Goal: Task Accomplishment & Management: Manage account settings

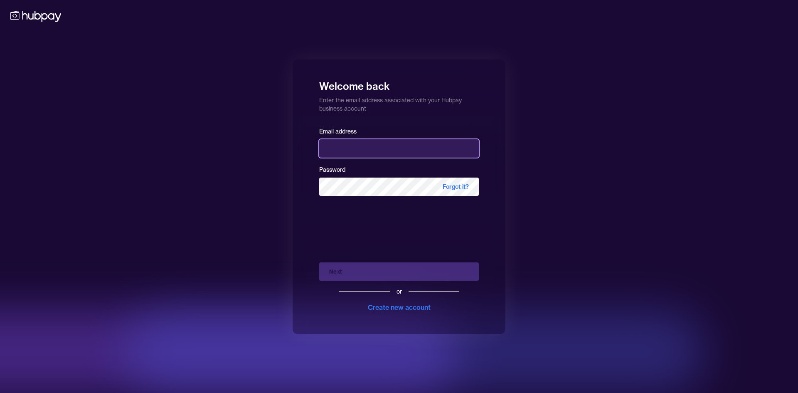
click at [384, 146] on input "email" at bounding box center [399, 148] width 160 height 18
type input "**********"
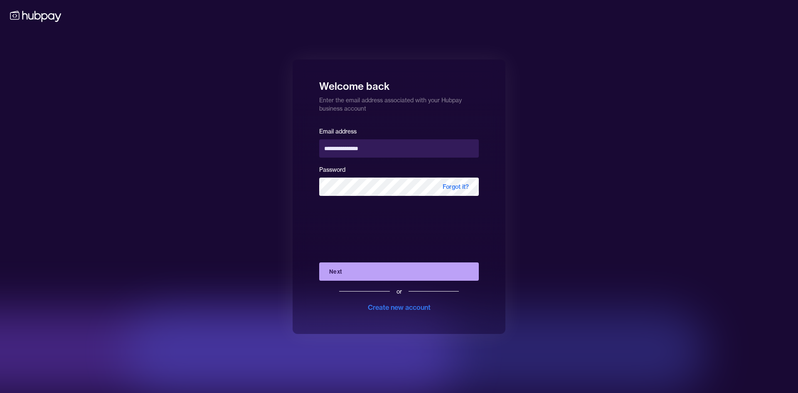
click at [369, 268] on button "Next" at bounding box center [399, 271] width 160 height 18
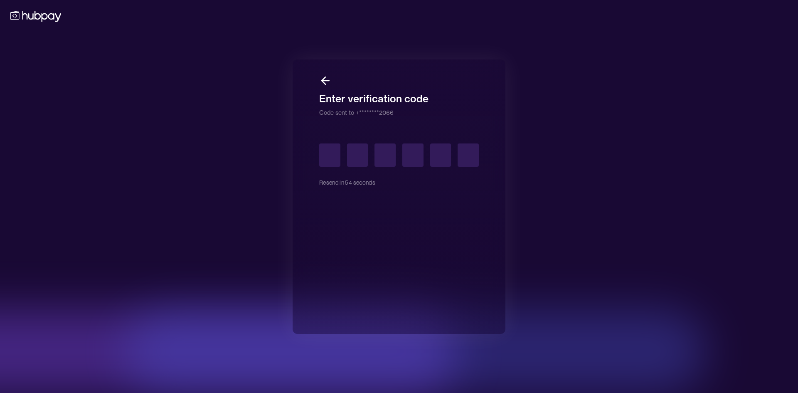
type input "*"
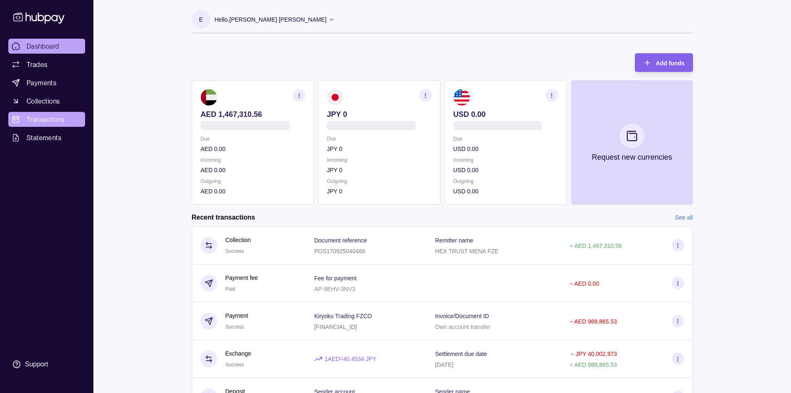
click at [44, 122] on span "Transactions" at bounding box center [46, 119] width 38 height 10
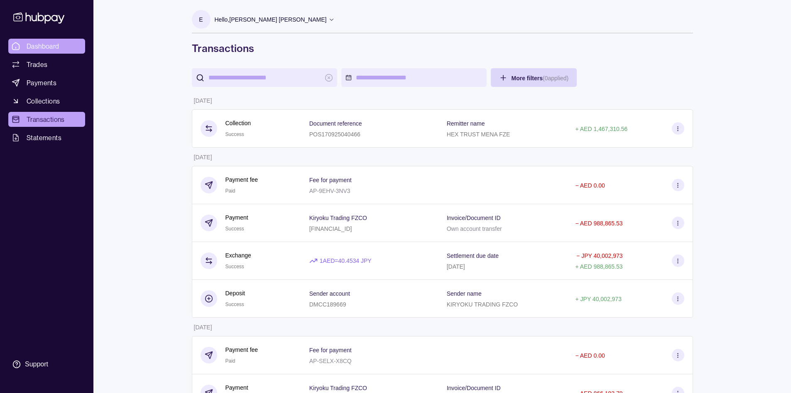
click at [38, 48] on span "Dashboard" at bounding box center [43, 46] width 33 height 10
